Goal: Check status: Check status

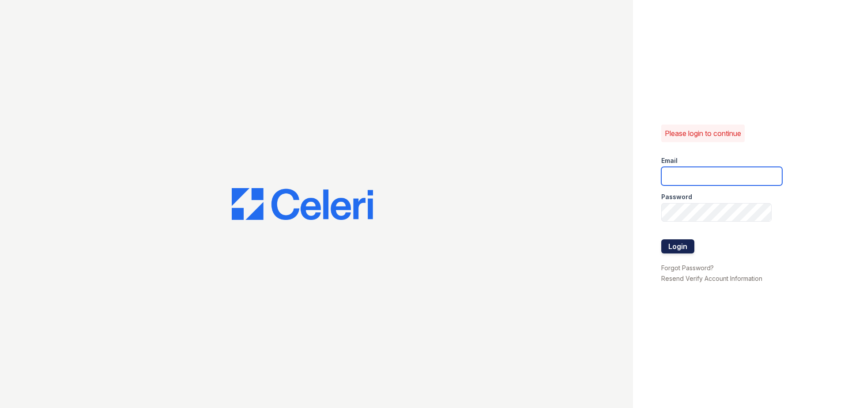
type input "[EMAIL_ADDRESS][DOMAIN_NAME]"
click at [682, 247] on button "Login" at bounding box center [677, 246] width 33 height 14
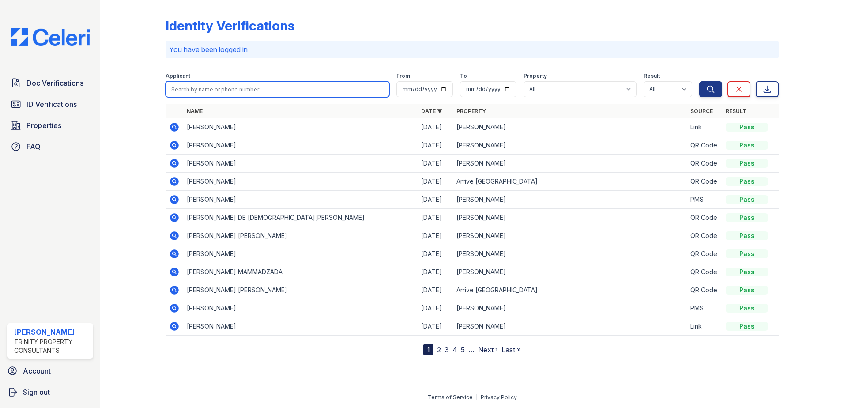
click at [217, 89] on input "search" at bounding box center [278, 89] width 224 height 16
type input "sandra ramirez"
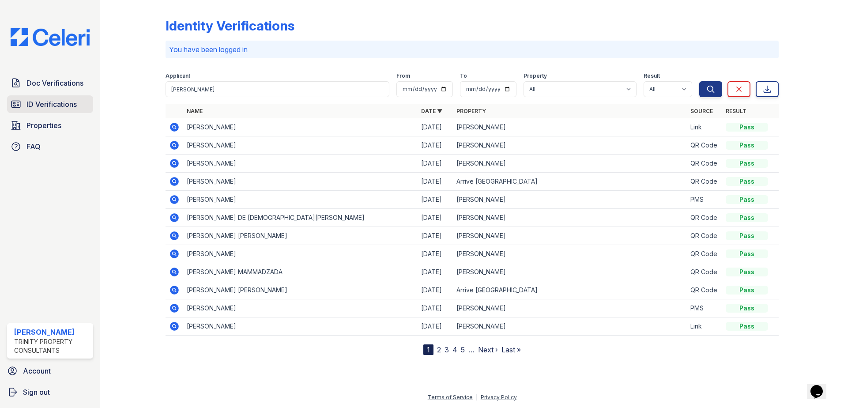
click at [65, 104] on span "ID Verifications" at bounding box center [51, 104] width 50 height 11
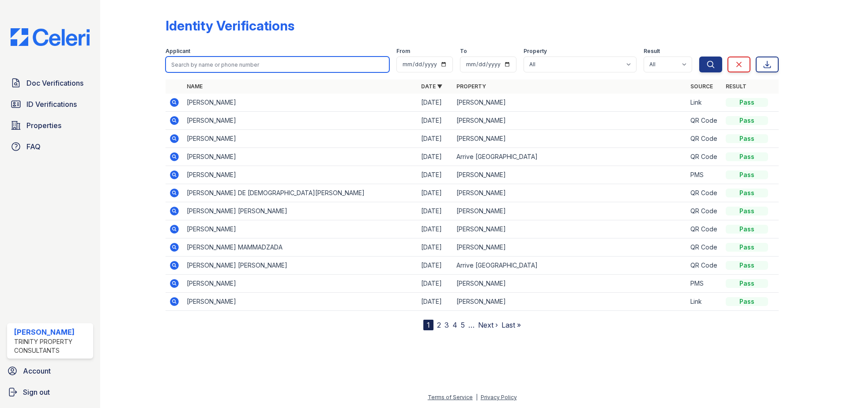
click at [216, 67] on input "search" at bounding box center [278, 65] width 224 height 16
type input "sandra"
click at [699, 57] on button "Search" at bounding box center [710, 65] width 23 height 16
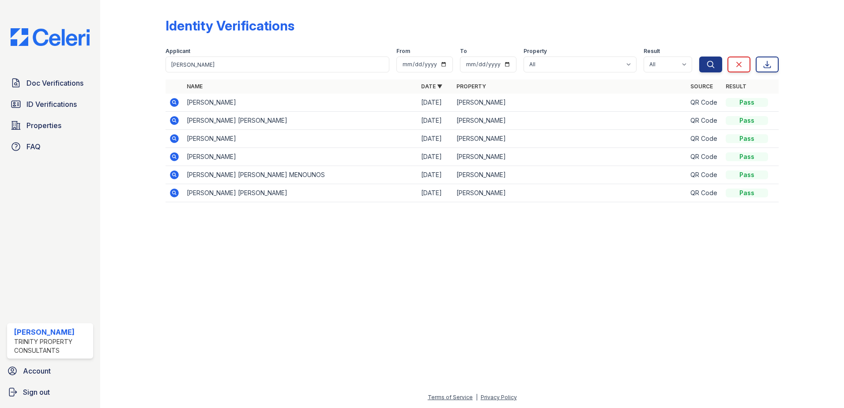
click at [175, 120] on icon at bounding box center [174, 120] width 11 height 11
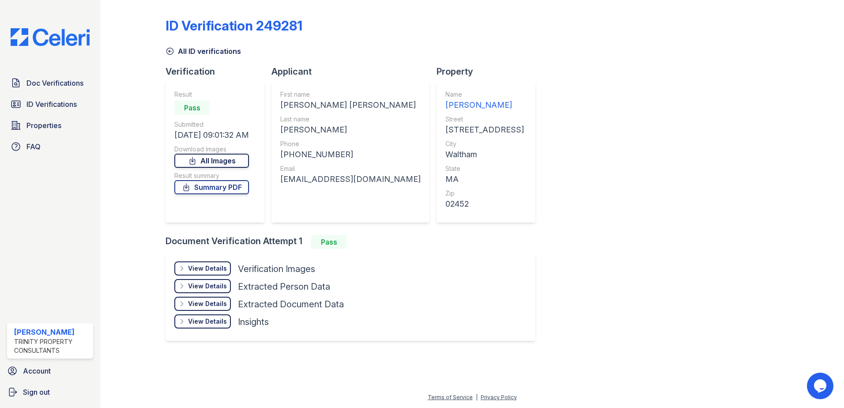
click at [221, 161] on link "All Images" at bounding box center [211, 161] width 75 height 14
click at [185, 266] on icon at bounding box center [181, 268] width 7 height 7
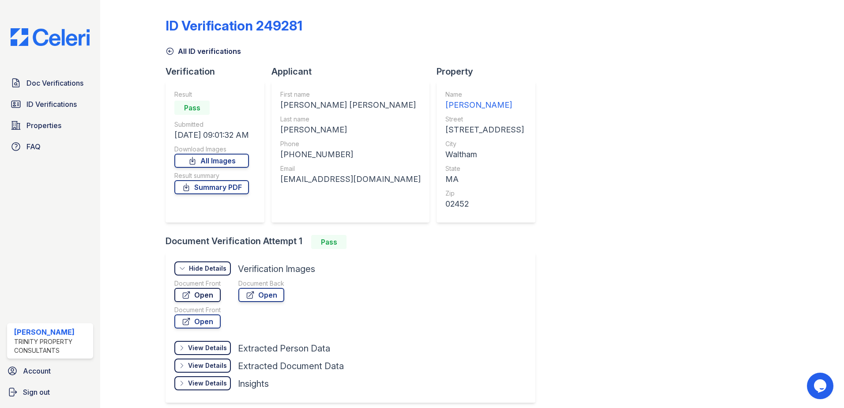
click at [194, 294] on link "Open" at bounding box center [197, 295] width 46 height 14
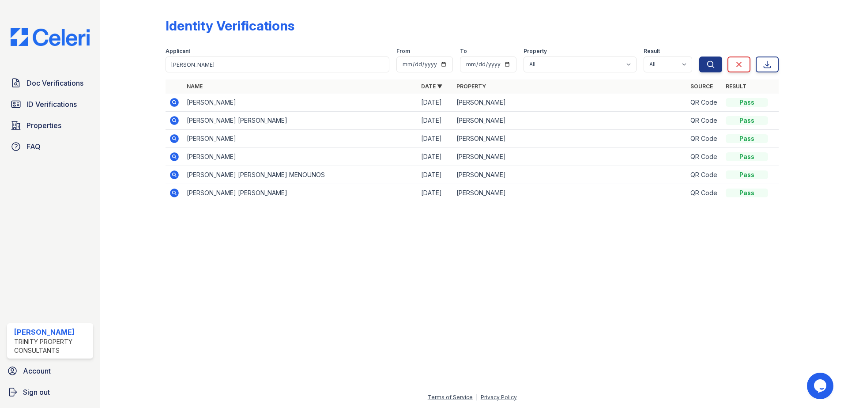
click at [405, 268] on div at bounding box center [472, 308] width 716 height 167
click at [355, 258] on div at bounding box center [472, 308] width 716 height 167
